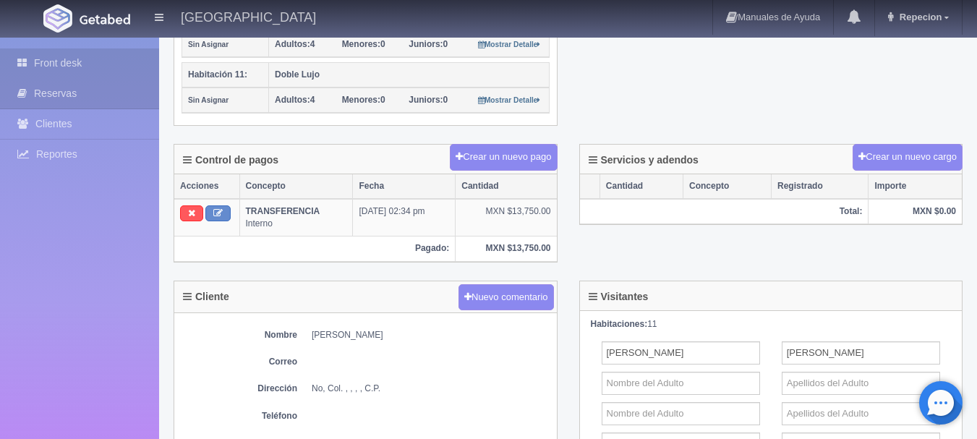
scroll to position [868, 0]
click at [80, 70] on link "Front desk" at bounding box center [79, 63] width 159 height 30
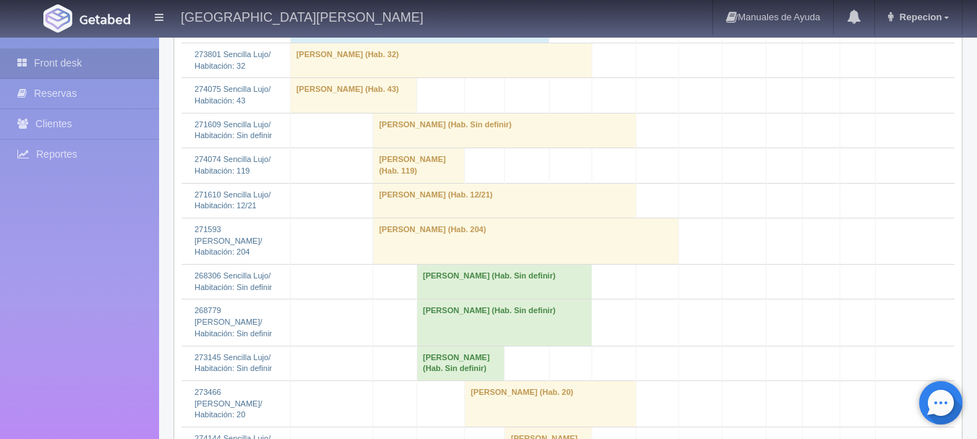
scroll to position [1302, 0]
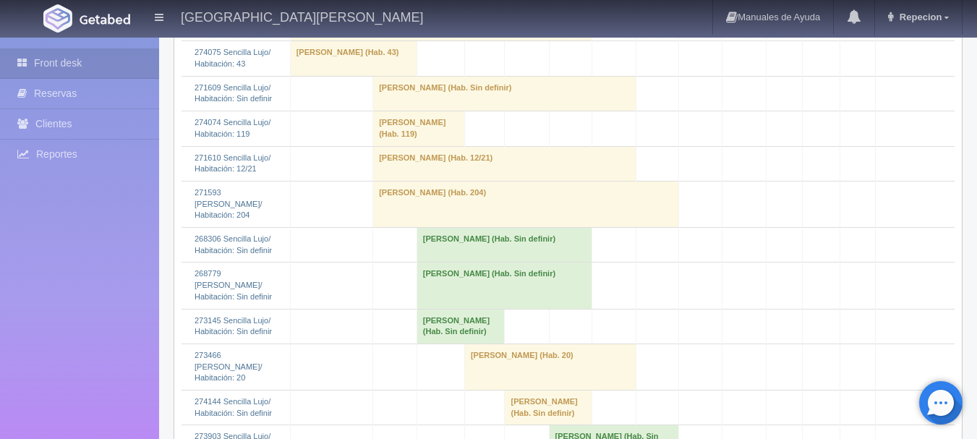
click at [533, 247] on td "Reyna Gabriela Caatañeda Pacheco (Hab. Sin definir)" at bounding box center [504, 245] width 175 height 35
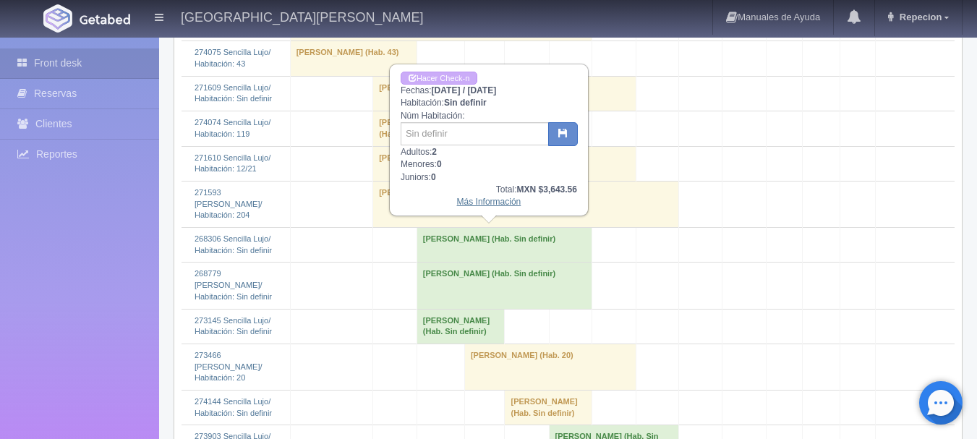
click at [501, 205] on link "Más Información" at bounding box center [489, 202] width 64 height 10
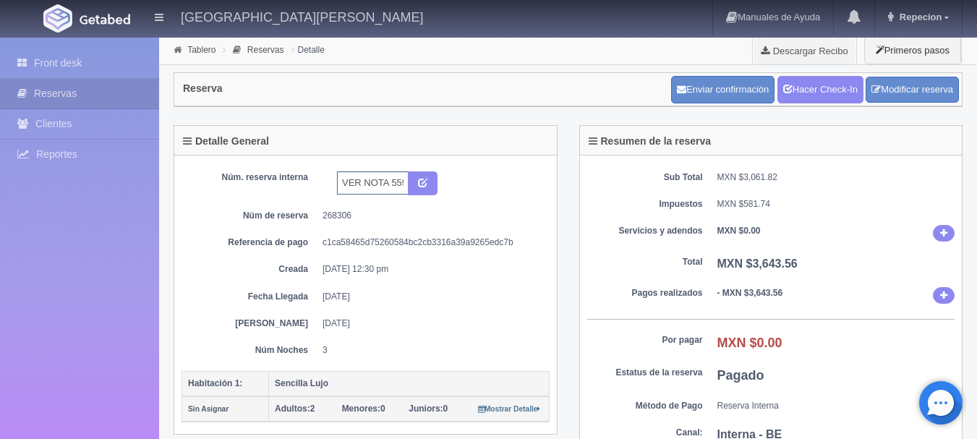
drag, startPoint x: 352, startPoint y: 188, endPoint x: 390, endPoint y: 195, distance: 38.9
click at [390, 195] on div "VER NOTA 5592106955 BOOKING" at bounding box center [387, 183] width 100 height 25
click at [393, 183] on input "VER NOTA 5592106955 BOOKING" at bounding box center [373, 182] width 72 height 23
click at [597, 247] on div "Sub Total MXN $3,061.82 Impuestos MXN $581.74 Servicios y adendos MXN $0.00 Tot…" at bounding box center [771, 311] width 383 height 310
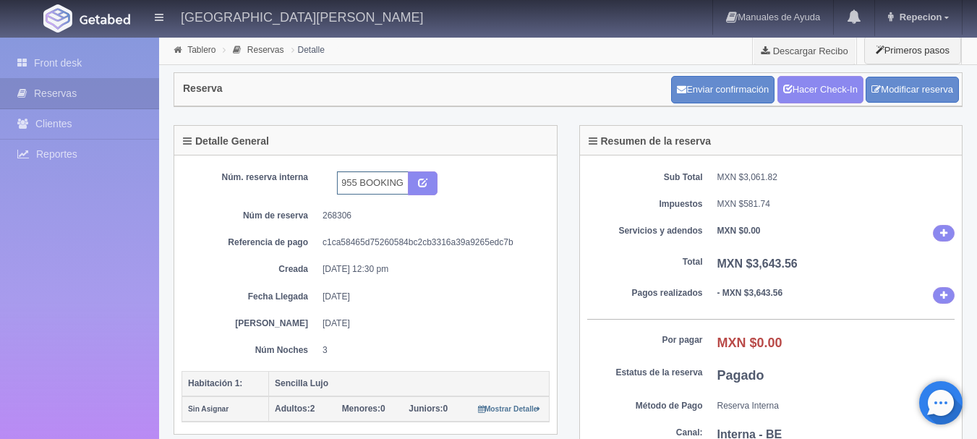
click at [358, 184] on input "VER NOTA 5592106955 BOOKING" at bounding box center [373, 182] width 72 height 23
click at [336, 188] on div "VER NOTA 5592106955 BOOKING" at bounding box center [387, 183] width 122 height 25
click at [389, 179] on input "VER NOTA 5592106955 BOOKING" at bounding box center [373, 182] width 72 height 23
